Goal: Complete application form: Complete application form

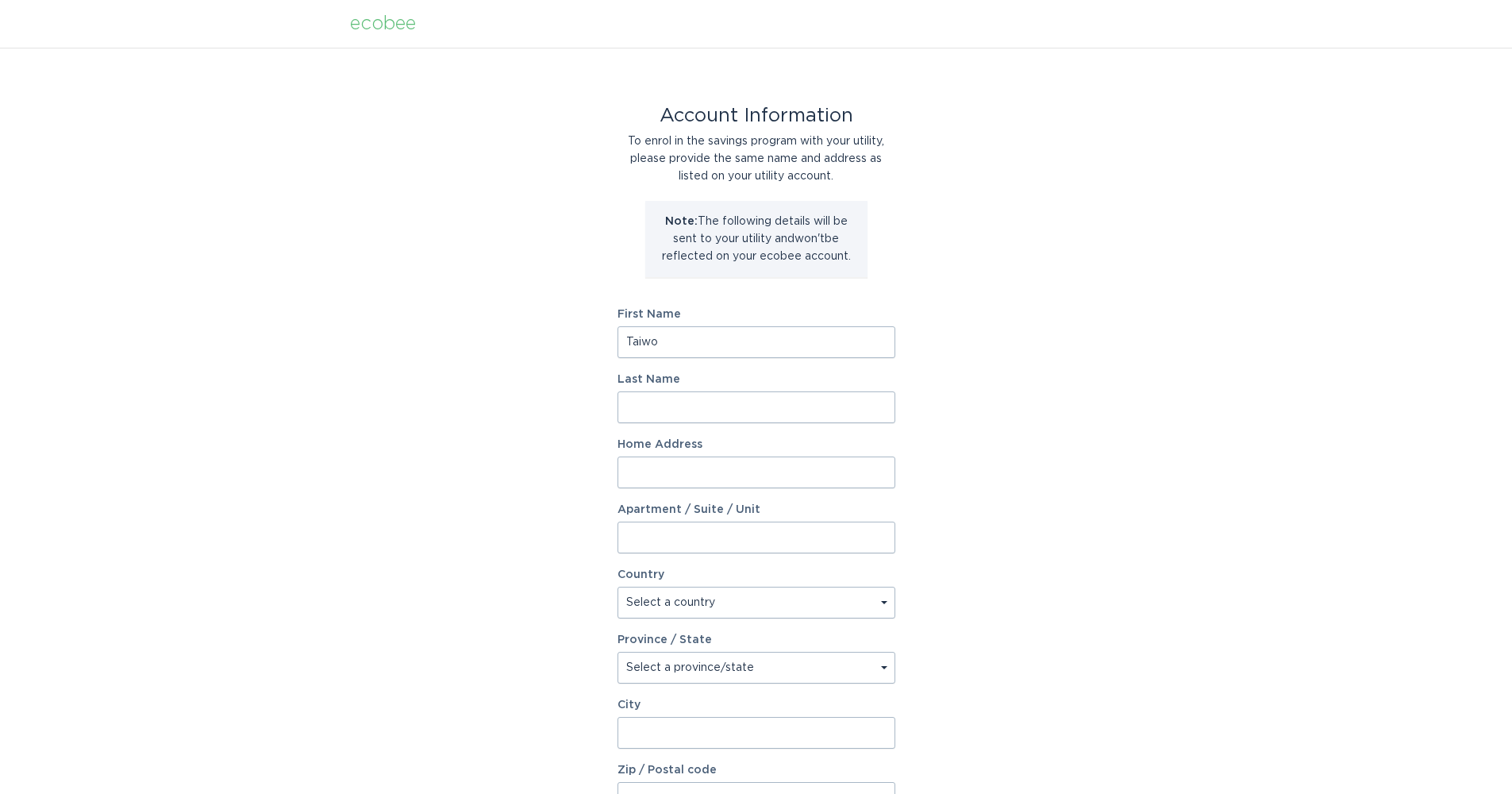
type input "Taiwo"
type input "Ayanleye"
type input "4"
type input "33 Latchford Way, Whitby"
select select "CA"
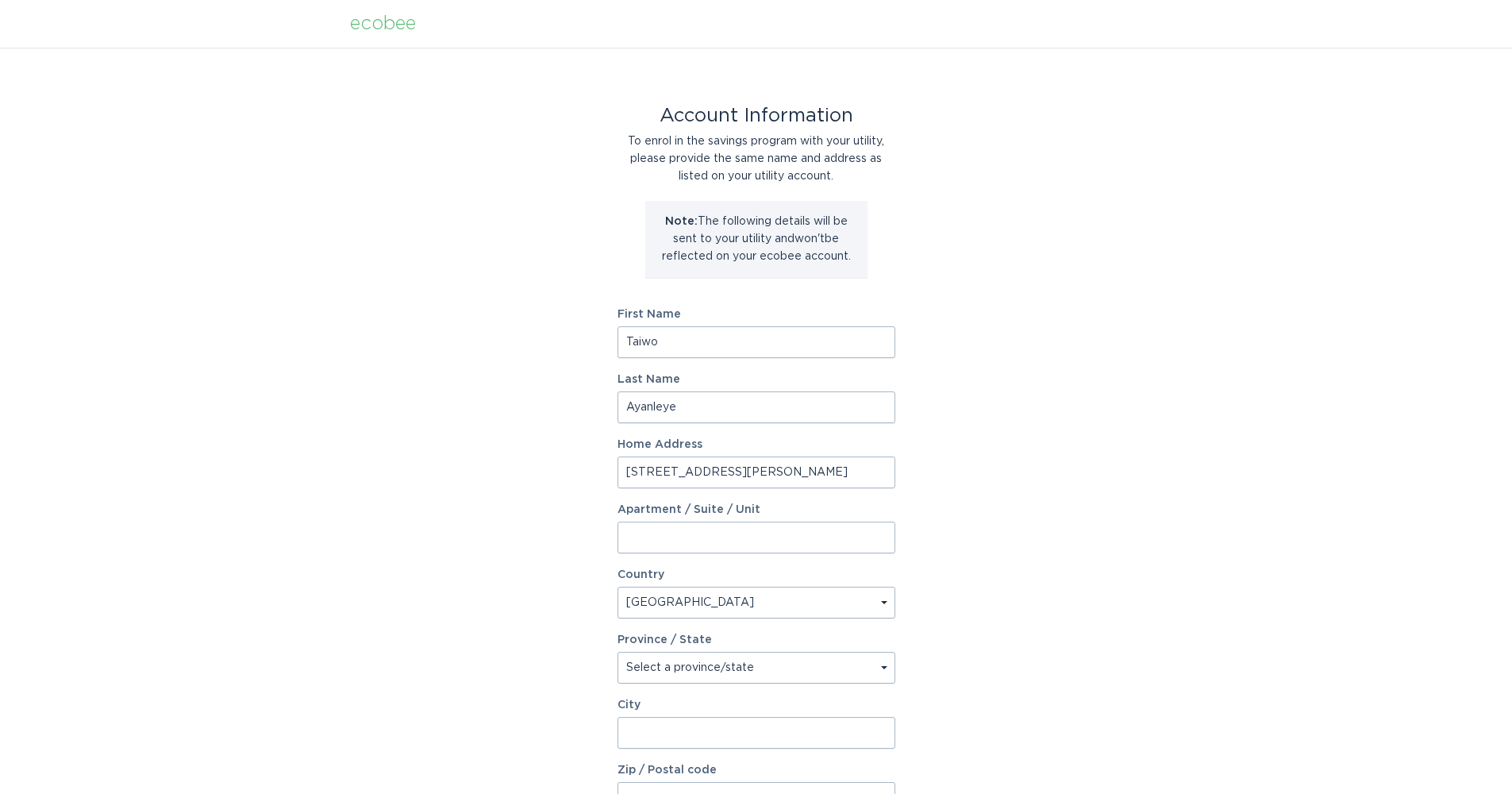
select select "ON"
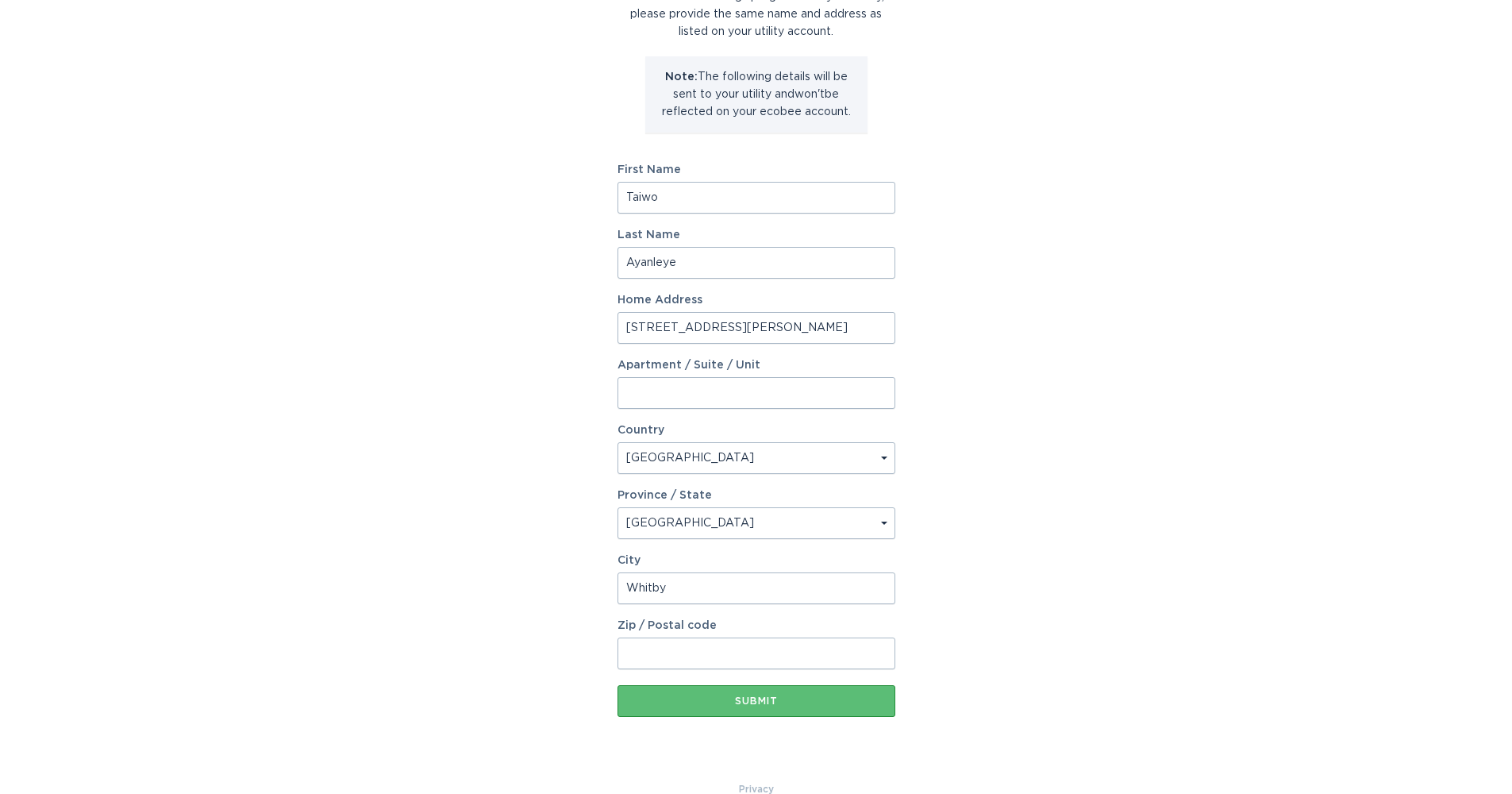
scroll to position [173, 0]
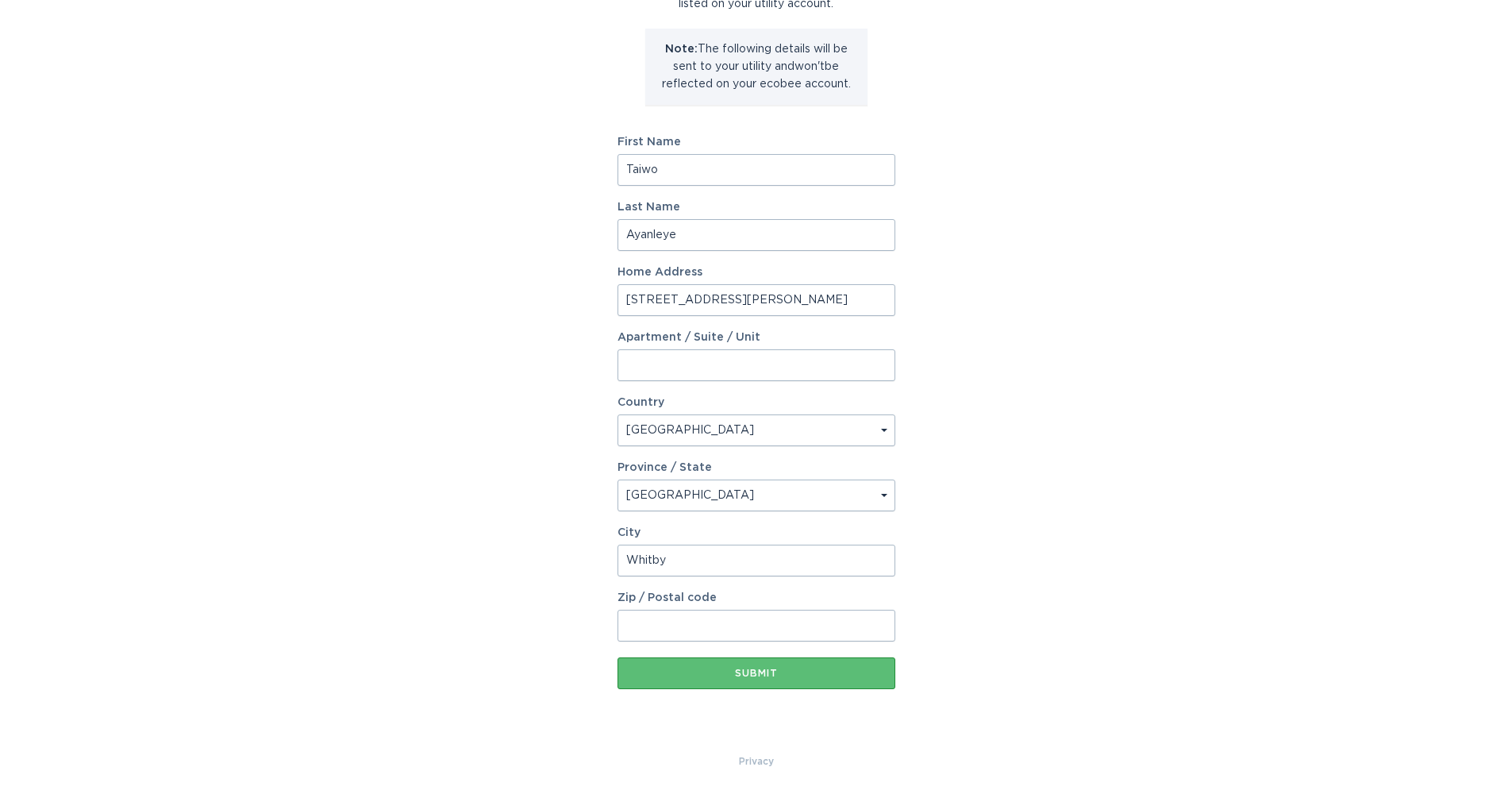
type input "Whitby"
click at [748, 299] on input "33 Latchford Way, Whitby" at bounding box center [756, 301] width 278 height 32
type input "[STREET_ADDRESS][PERSON_NAME]"
type input "L1N 0G2"
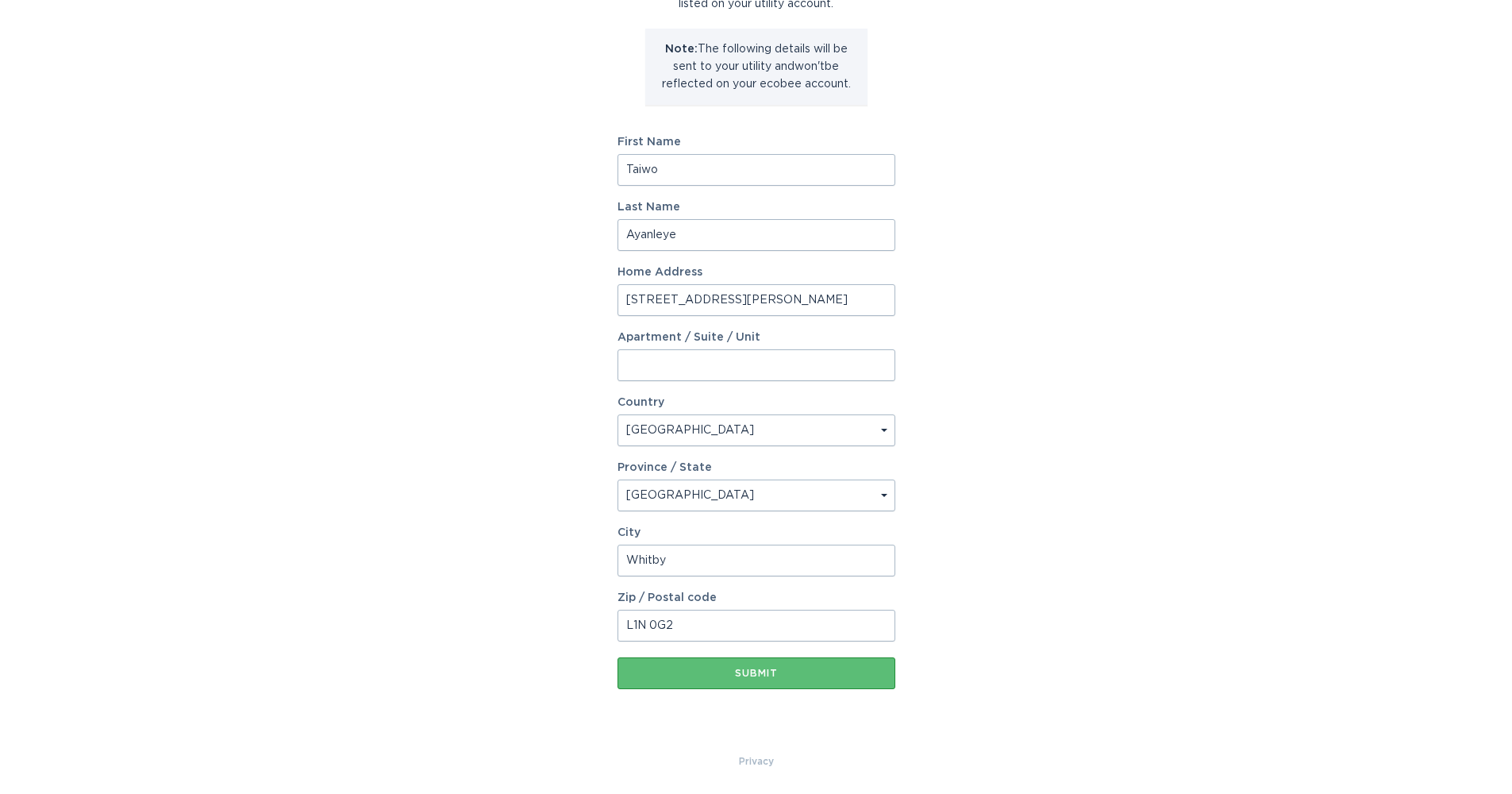
click at [1069, 604] on div "Account Information To enrol in the savings program with your utility, please p…" at bounding box center [756, 314] width 1512 height 878
click at [856, 677] on div "Submit" at bounding box center [757, 673] width 262 height 9
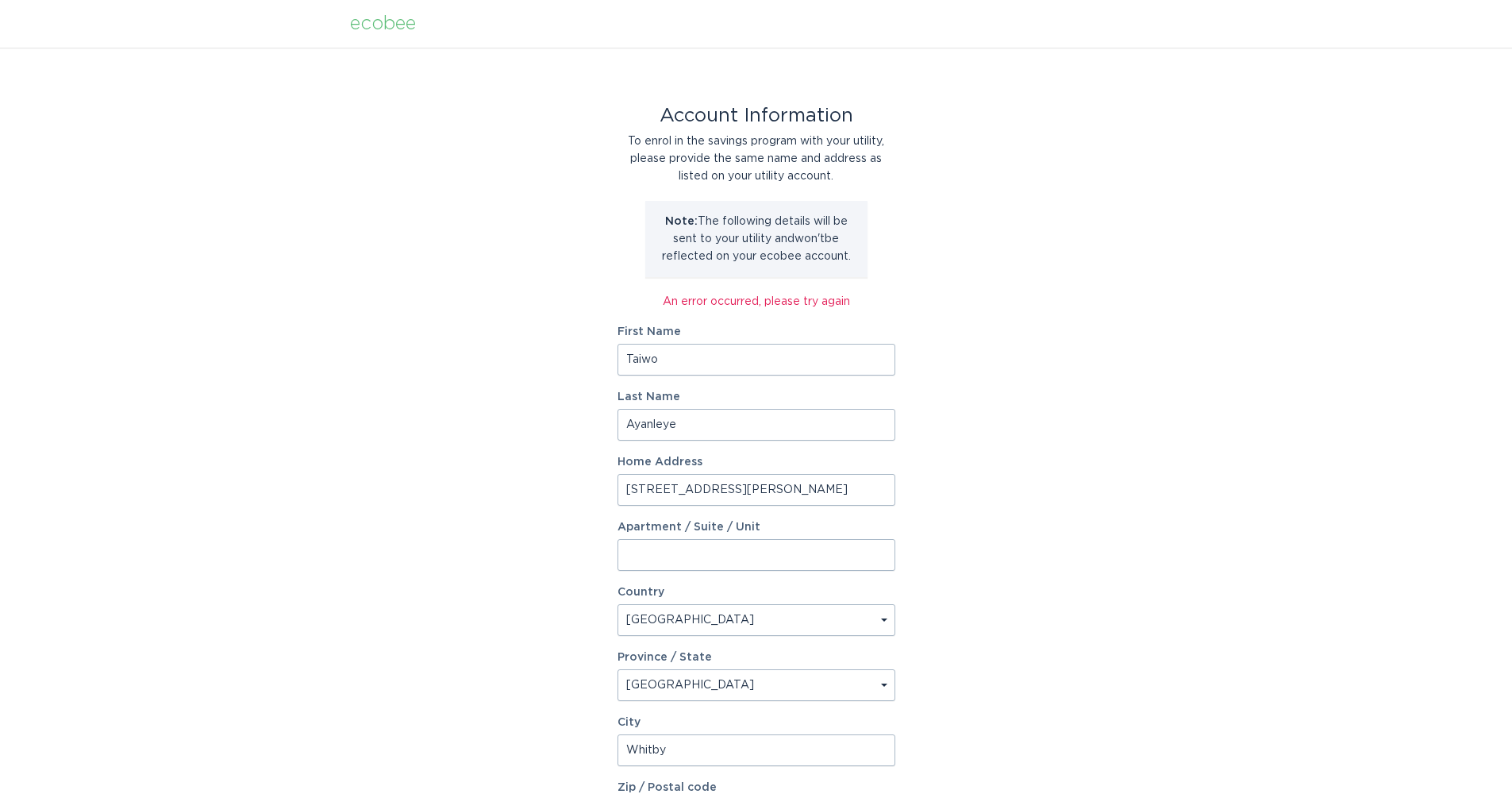
scroll to position [190, 0]
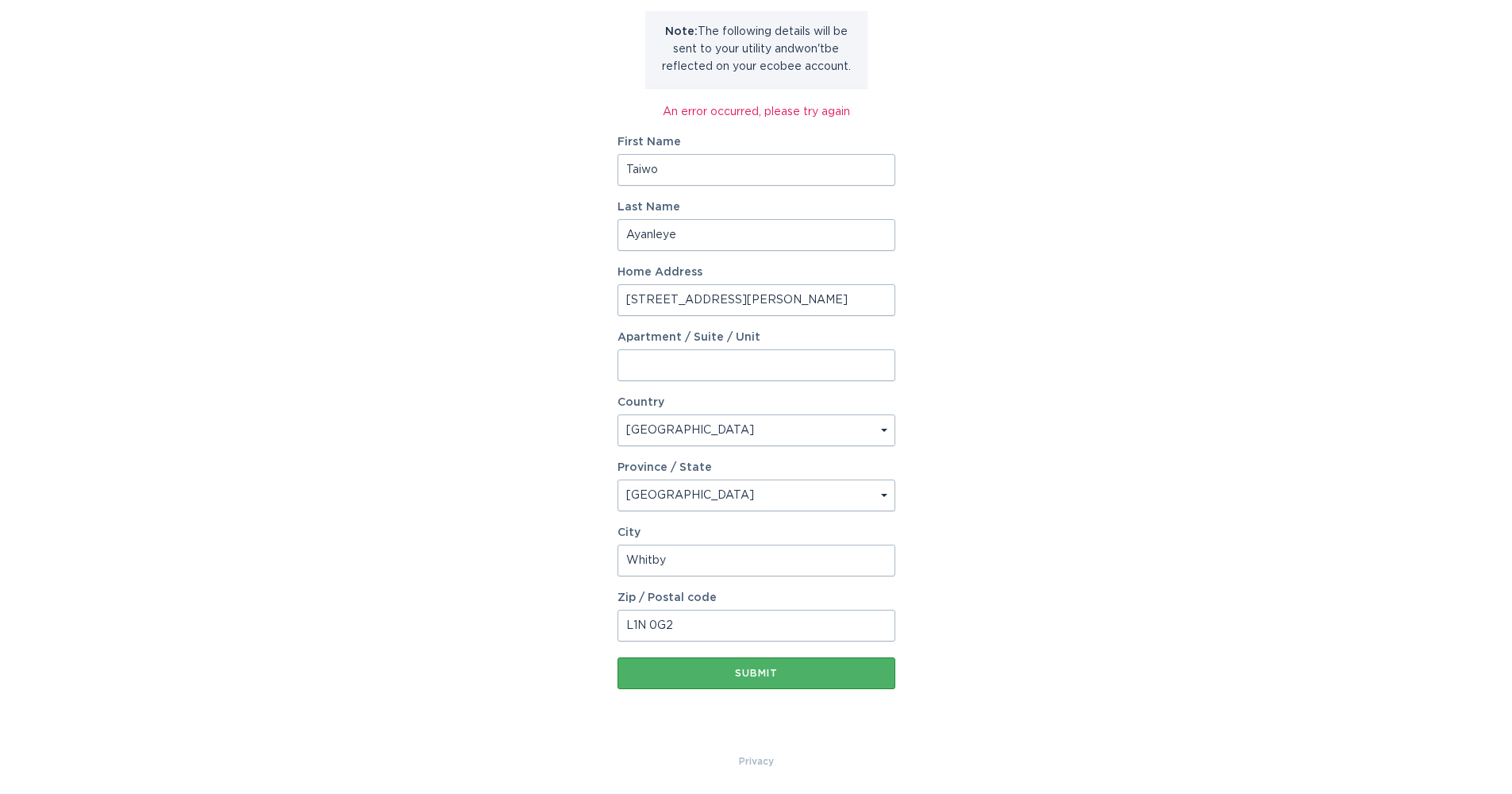
click at [802, 673] on div "Submit" at bounding box center [757, 673] width 262 height 9
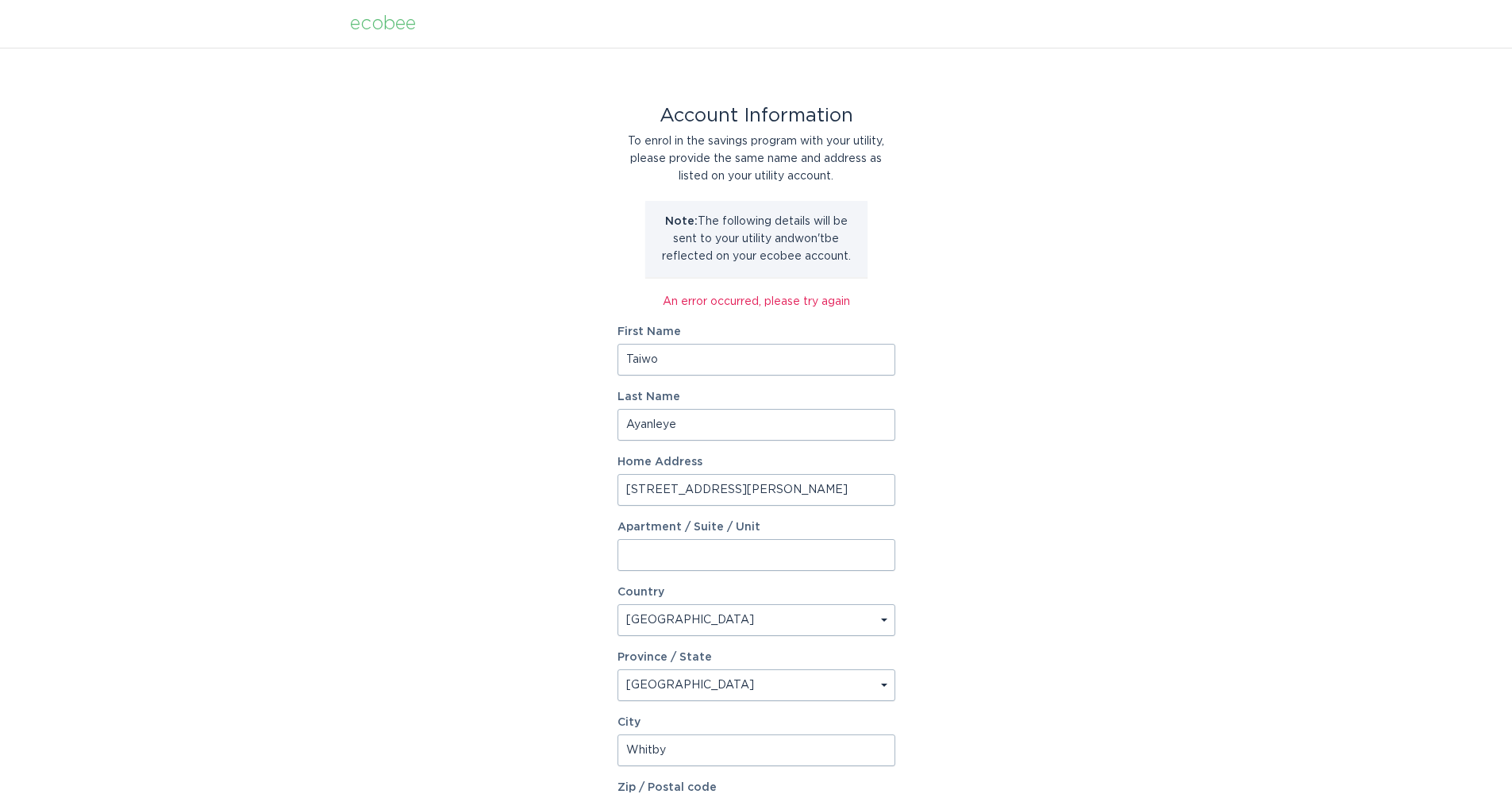
click at [391, 18] on div "ecobee" at bounding box center [383, 24] width 66 height 18
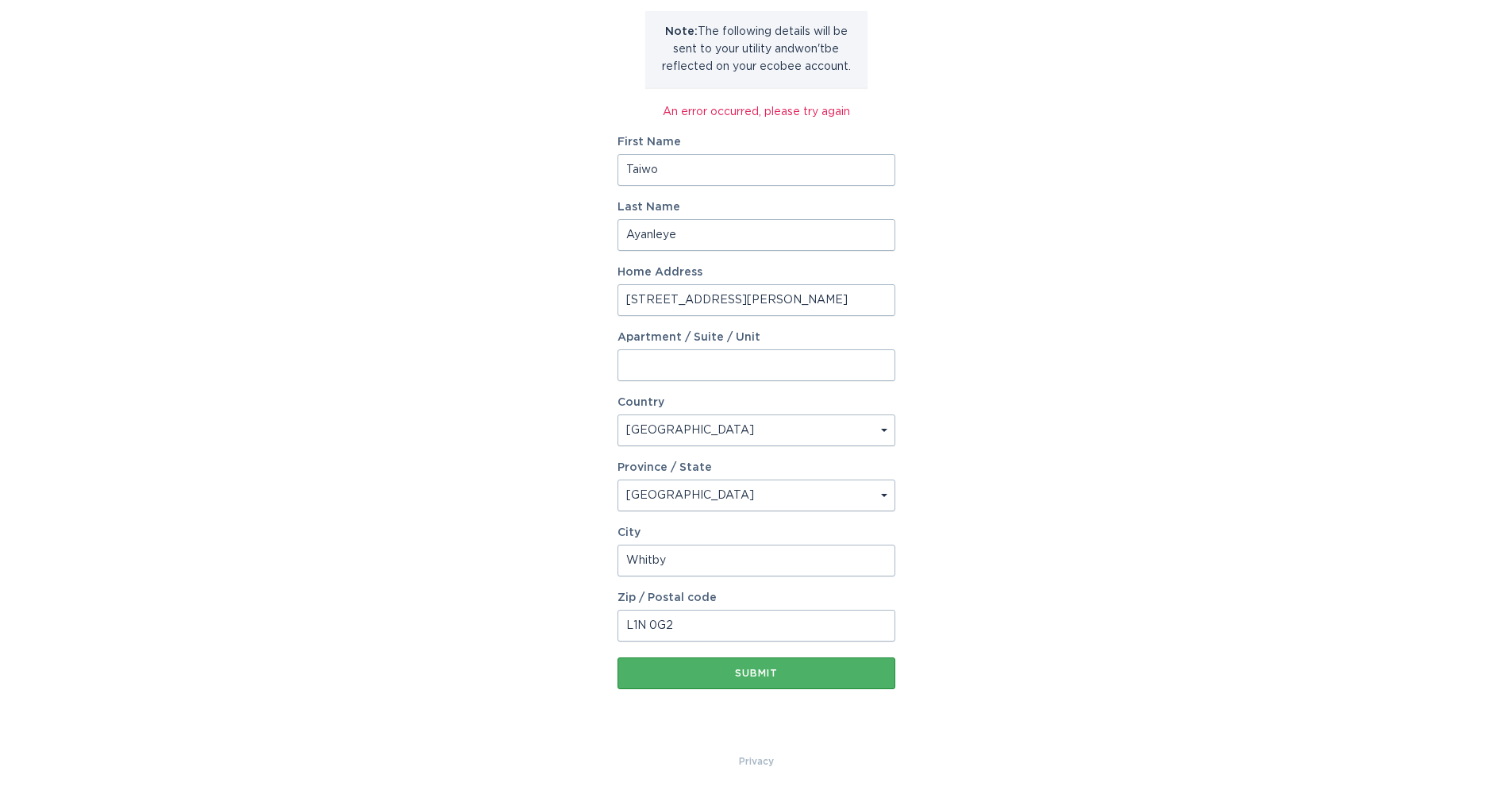
click at [728, 666] on button "Submit" at bounding box center [756, 673] width 278 height 32
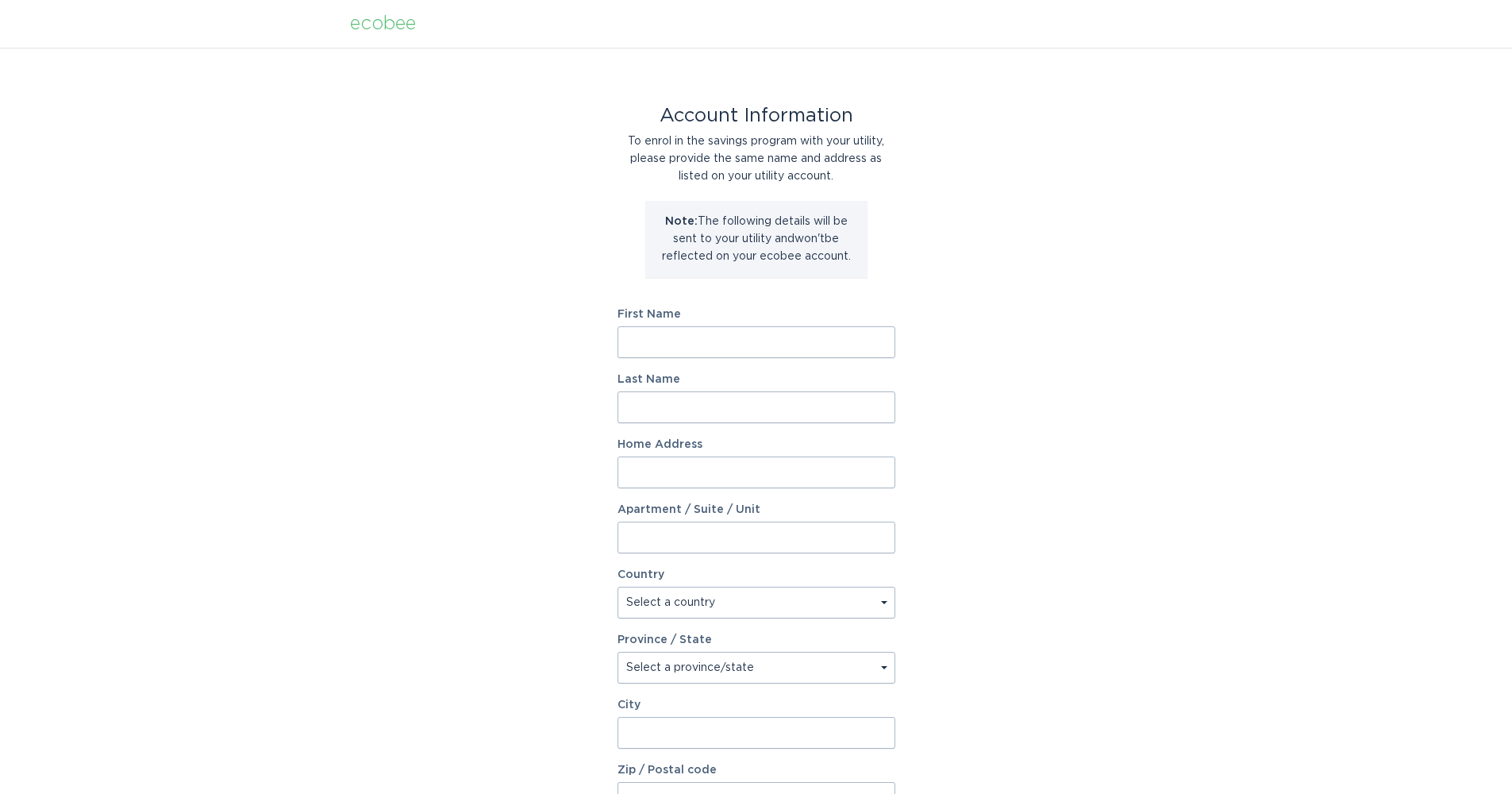
click at [774, 362] on form "First Name Last Name Home Address Apartment / Suite / Unit Country Select a cou…" at bounding box center [756, 586] width 278 height 553
type input "Taiwo"
type input "Ayanleye"
type input "[STREET_ADDRESS][PERSON_NAME]"
select select "CA"
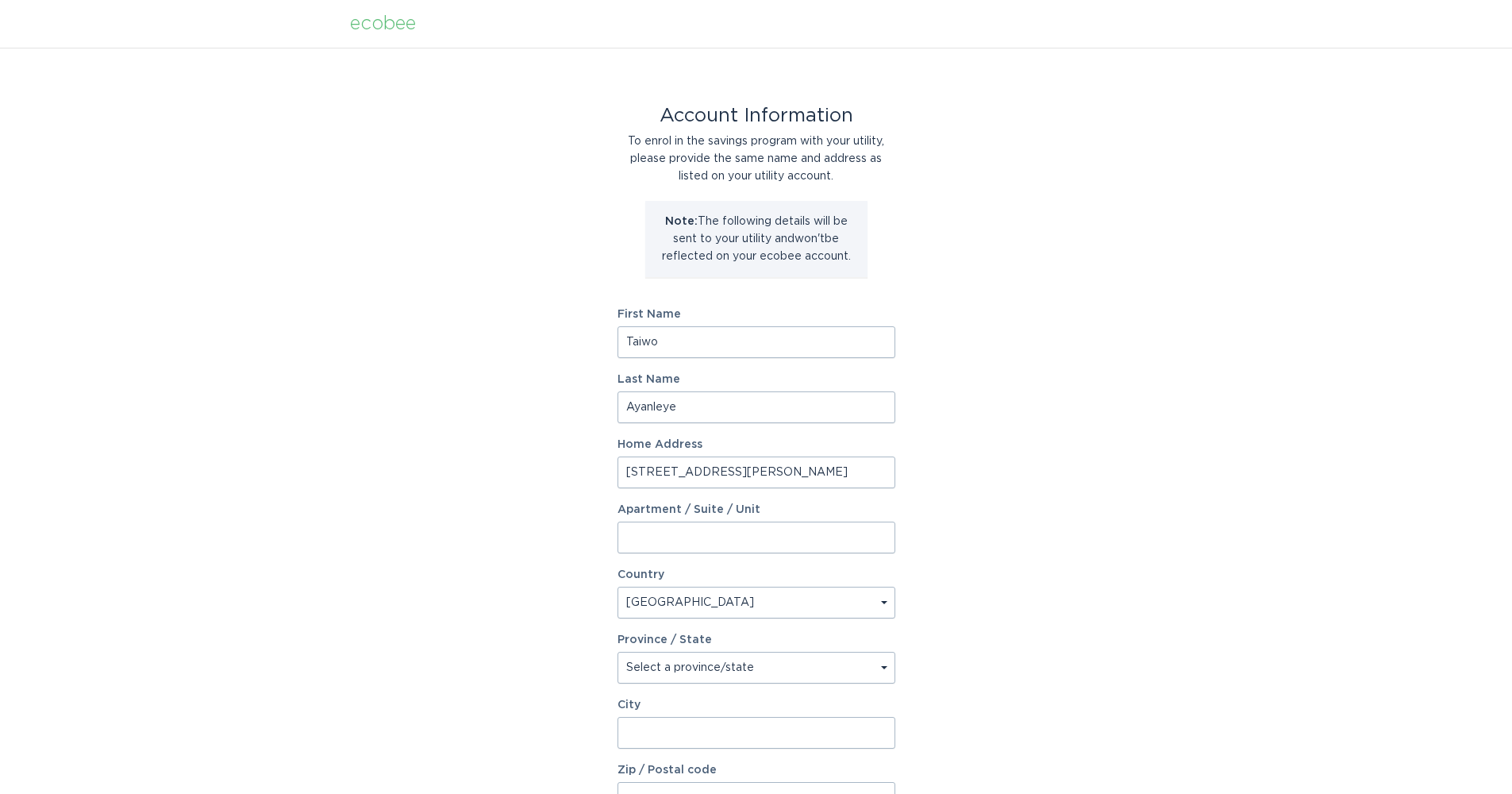
select select "ON"
type input "Whitby"
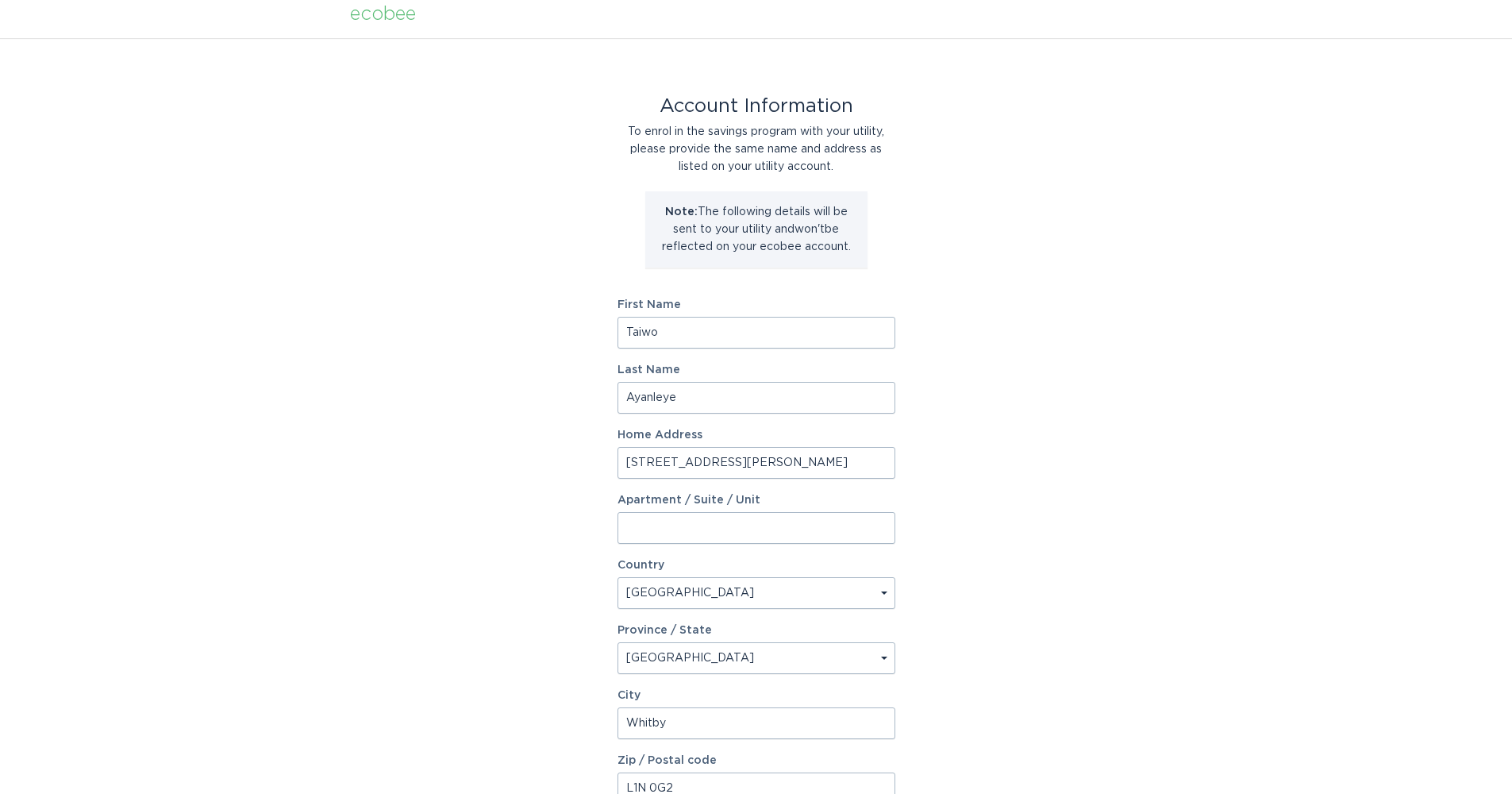
scroll to position [173, 0]
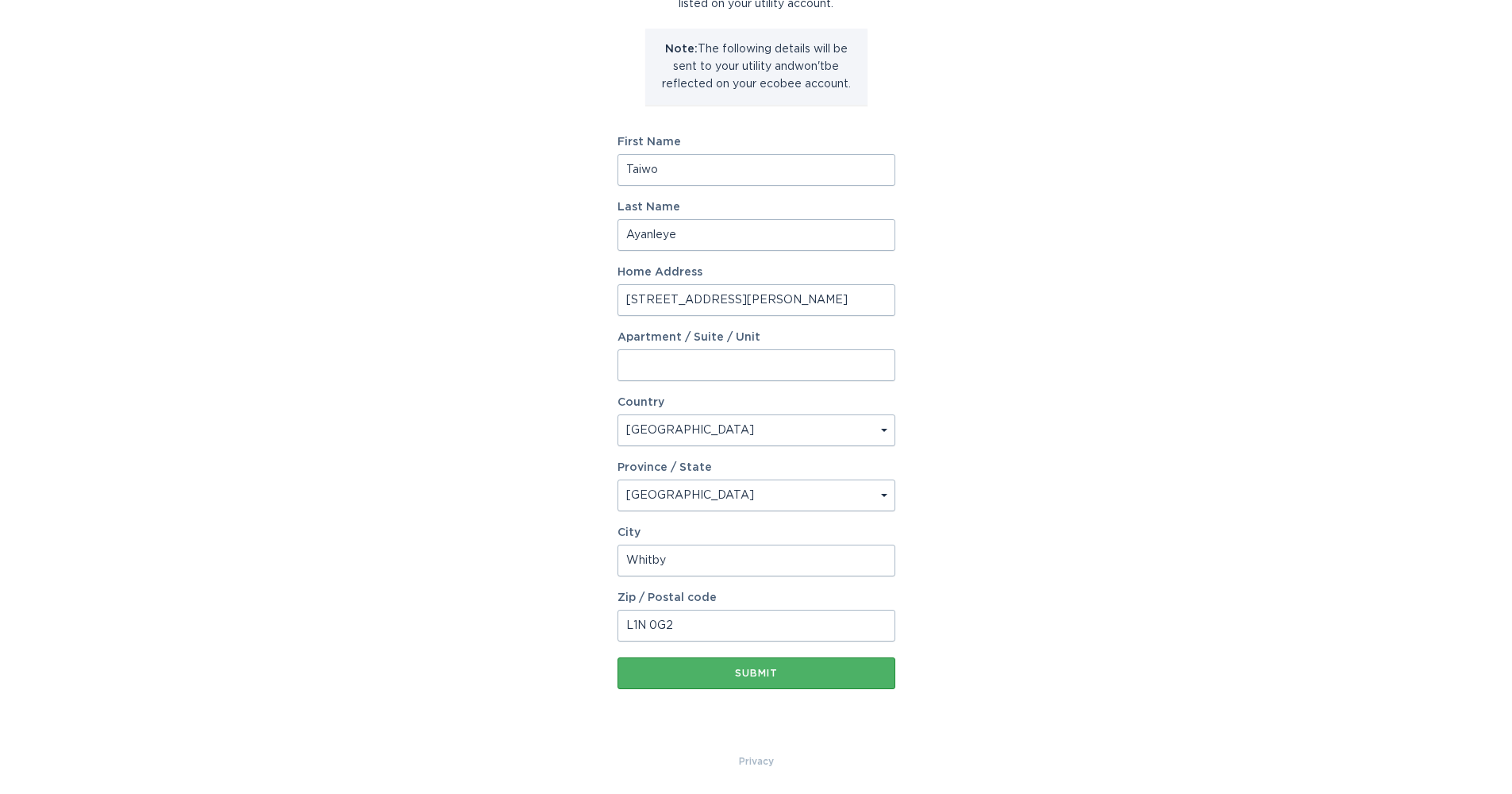
type input "L1N 0G2"
click at [697, 677] on button "Submit" at bounding box center [756, 673] width 278 height 32
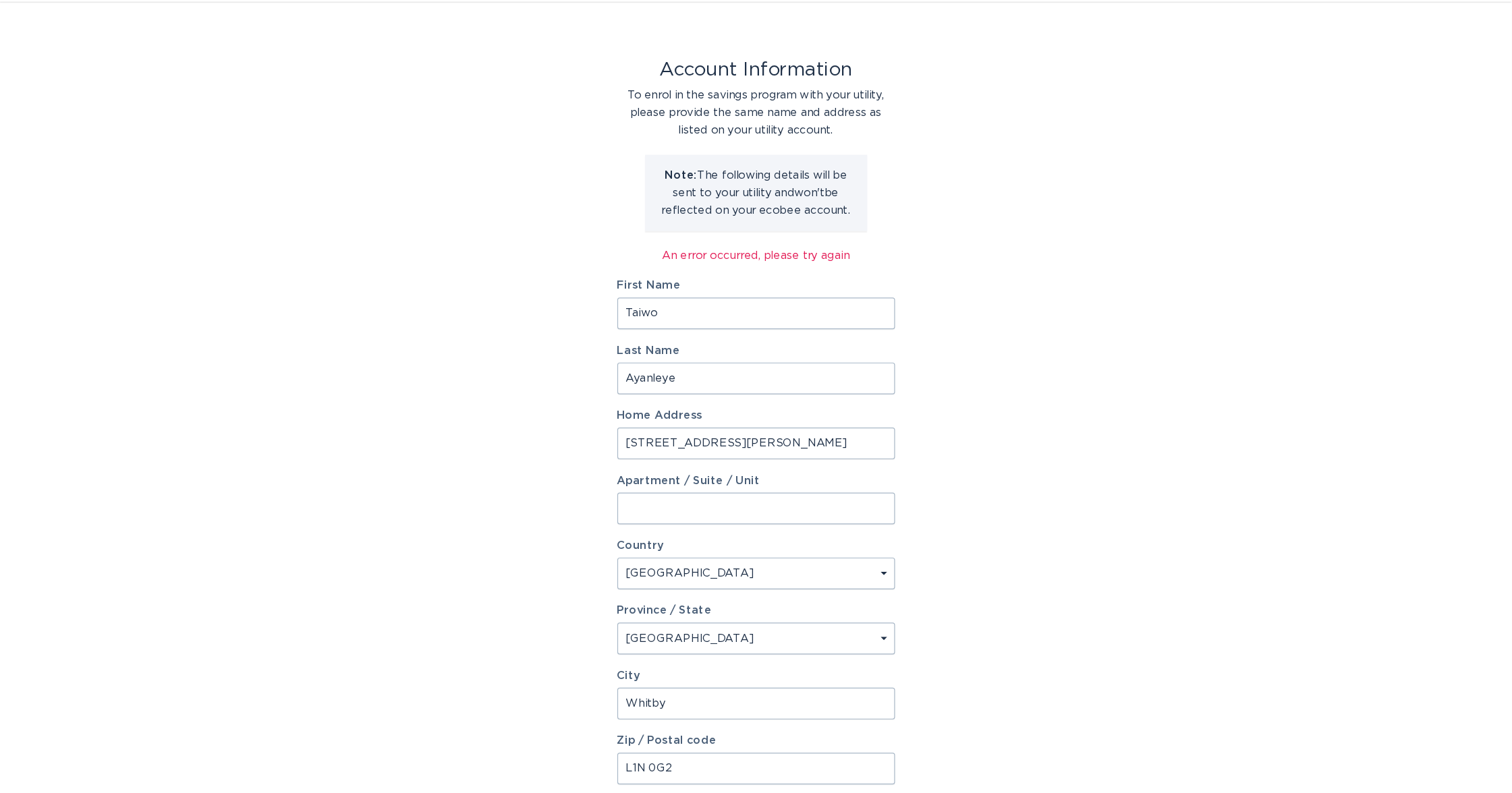
scroll to position [0, 0]
